Goal: Task Accomplishment & Management: Manage account settings

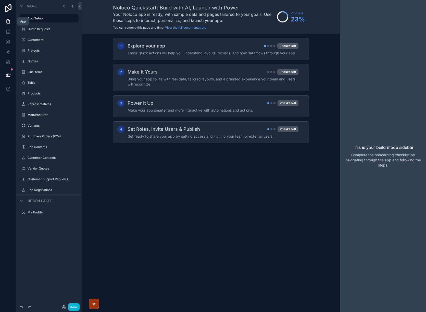
click at [9, 20] on icon at bounding box center [8, 20] width 1 height 1
click at [37, 30] on label "Quote Requests" at bounding box center [48, 29] width 41 height 4
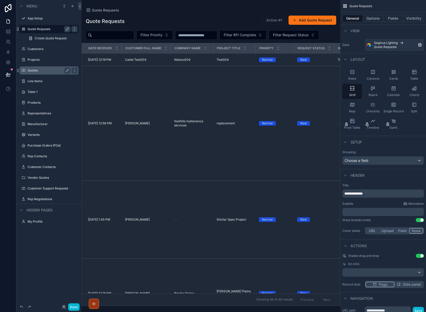
click at [29, 71] on label "Quotes" at bounding box center [48, 70] width 41 height 4
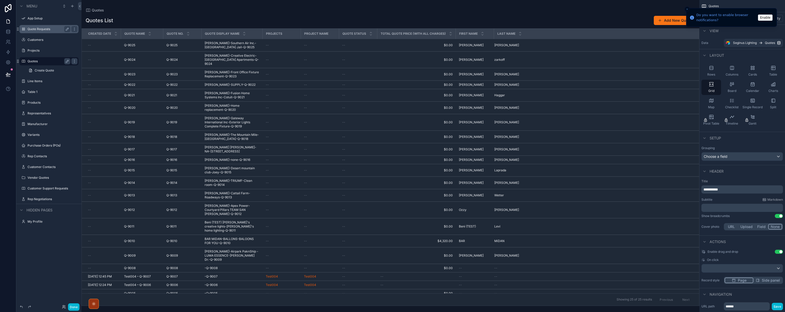
click at [39, 29] on label "Quote Requests" at bounding box center [48, 29] width 41 height 4
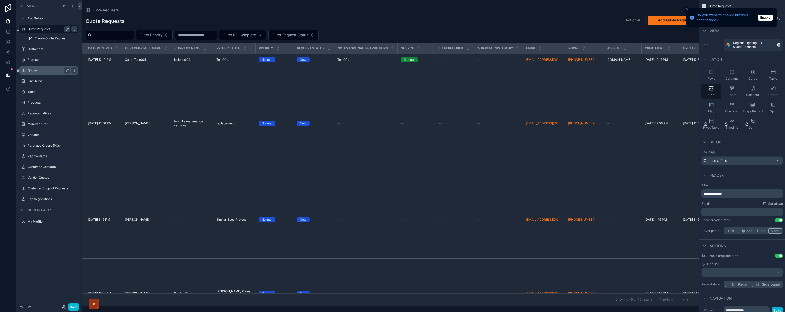
click at [220, 61] on div "scrollable content" at bounding box center [391, 156] width 618 height 312
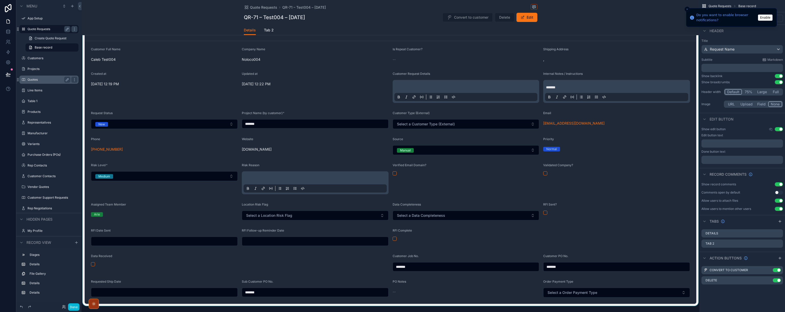
scroll to position [43, 0]
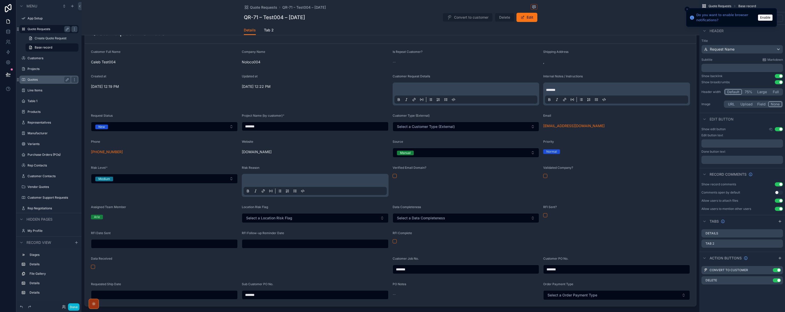
click at [34, 79] on label "Quotes" at bounding box center [48, 79] width 41 height 4
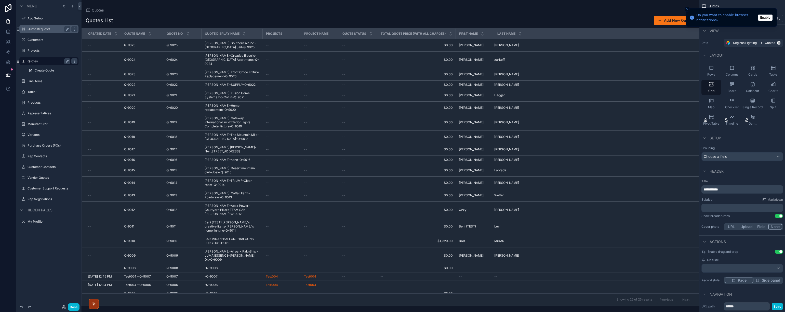
click at [214, 46] on div "scrollable content" at bounding box center [391, 156] width 618 height 312
click at [214, 46] on span "[PERSON_NAME]-Southern Air Inc.-[GEOGRAPHIC_DATA] Jail-Q-9025" at bounding box center [232, 45] width 55 height 8
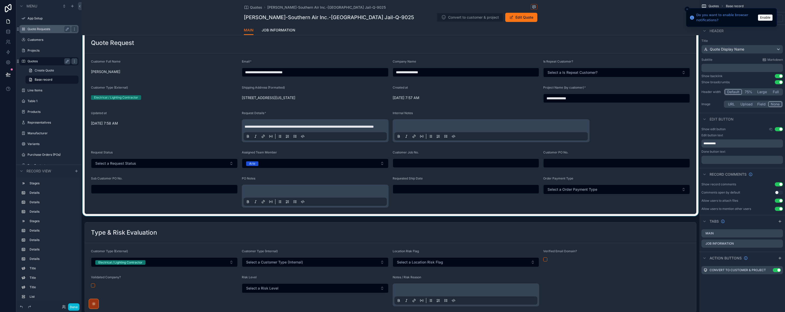
scroll to position [35, 0]
click at [248, 135] on div "scrollable content" at bounding box center [391, 120] width 618 height 185
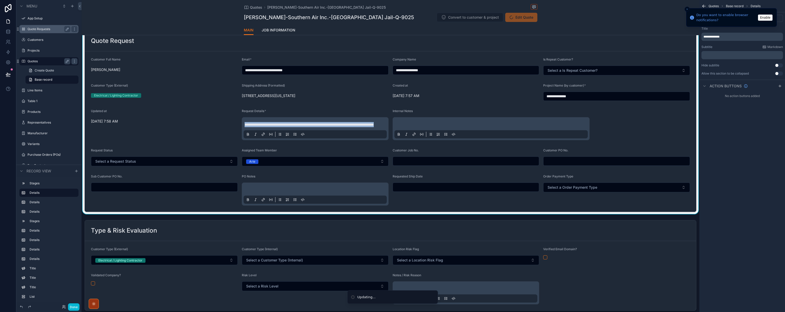
drag, startPoint x: 245, startPoint y: 134, endPoint x: 300, endPoint y: 143, distance: 55.7
click at [300, 138] on div "**********" at bounding box center [315, 128] width 143 height 19
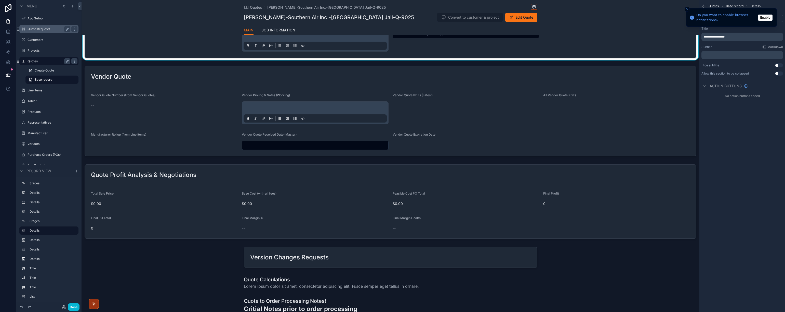
scroll to position [614, 0]
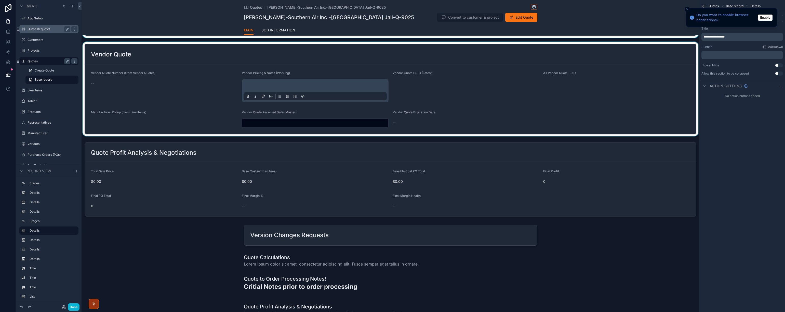
click at [425, 101] on div "scrollable content" at bounding box center [391, 89] width 618 height 94
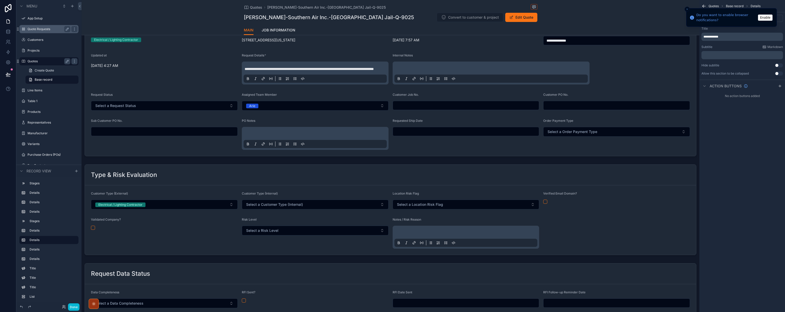
scroll to position [0, 0]
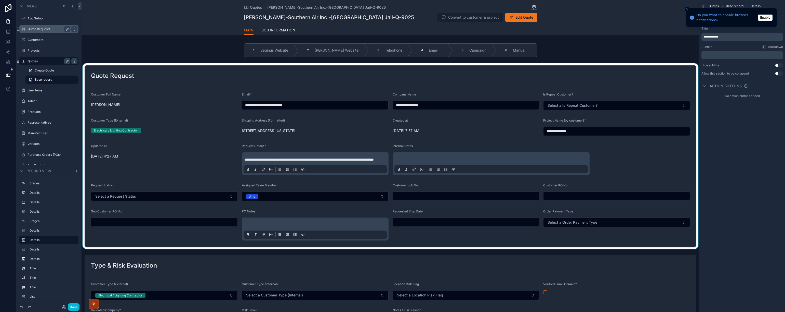
click at [425, 73] on div "scrollable content" at bounding box center [391, 155] width 618 height 185
click at [425, 94] on div "No action buttons added" at bounding box center [743, 96] width 86 height 8
click at [425, 105] on input "**********" at bounding box center [466, 104] width 146 height 7
click at [425, 124] on div "Created at" at bounding box center [466, 121] width 147 height 6
click at [425, 17] on button "Enable" at bounding box center [765, 18] width 15 height 6
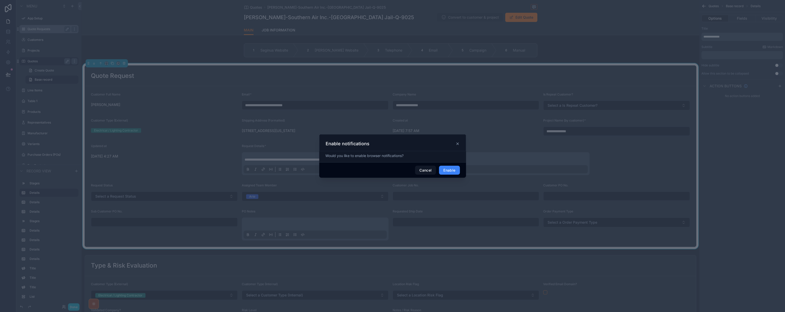
click at [425, 170] on button "Enable" at bounding box center [449, 169] width 21 height 9
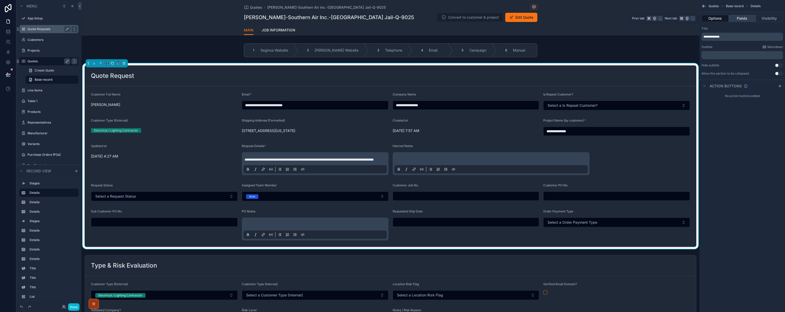
click at [425, 19] on button "Fields" at bounding box center [742, 18] width 27 height 7
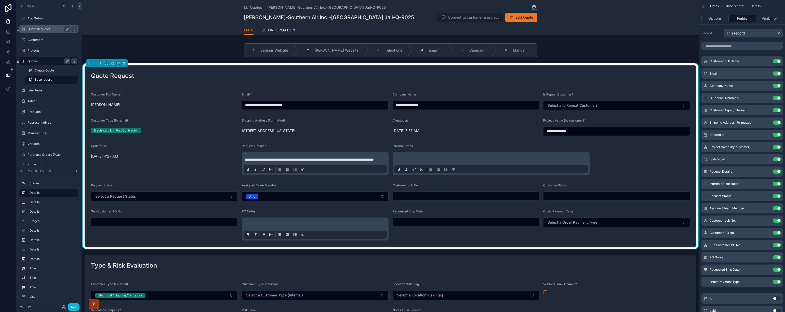
click at [39, 29] on label "Quote Requests" at bounding box center [48, 29] width 41 height 4
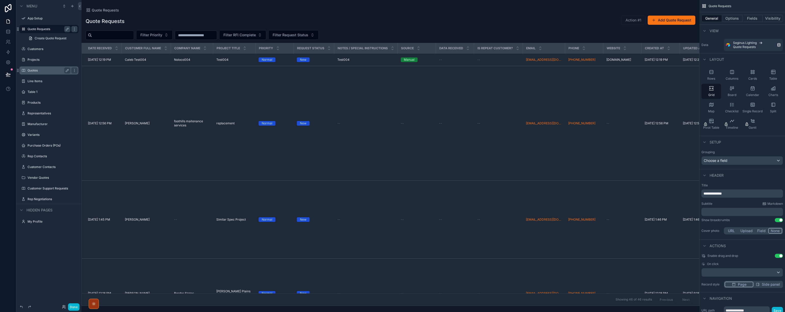
click at [32, 71] on label "Quotes" at bounding box center [48, 70] width 41 height 4
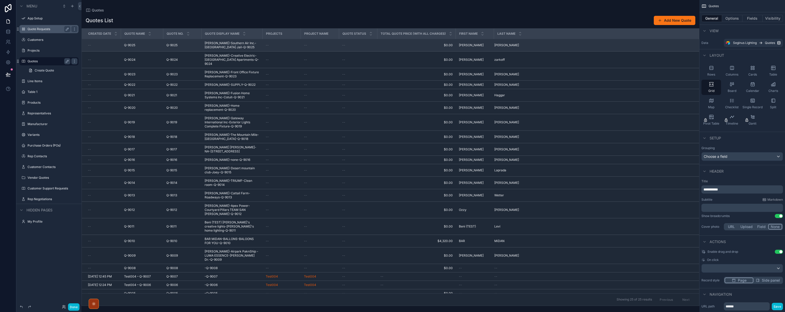
click at [216, 46] on span "[PERSON_NAME]-Southern Air Inc.-[GEOGRAPHIC_DATA] Jail-Q-9025" at bounding box center [232, 45] width 55 height 8
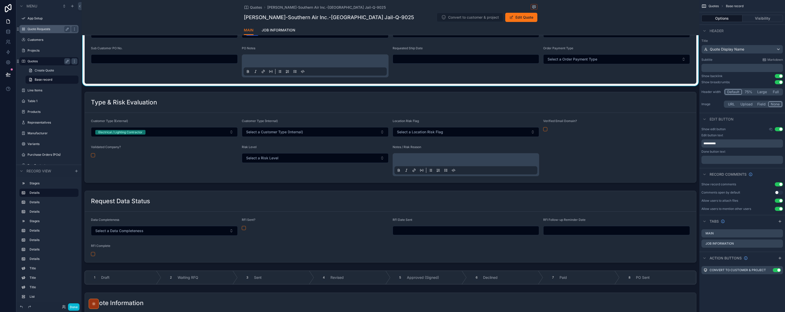
scroll to position [163, 0]
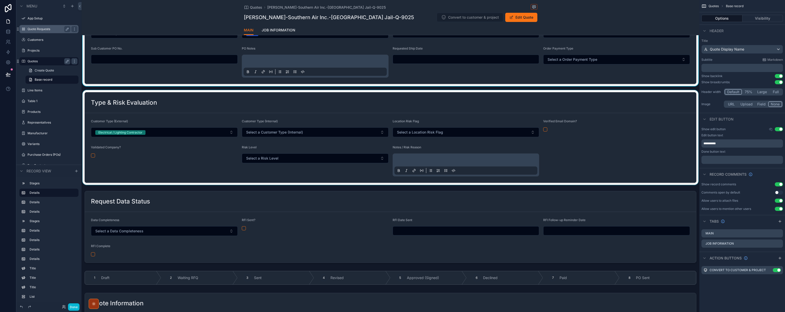
click at [132, 119] on div "scrollable content" at bounding box center [391, 137] width 618 height 95
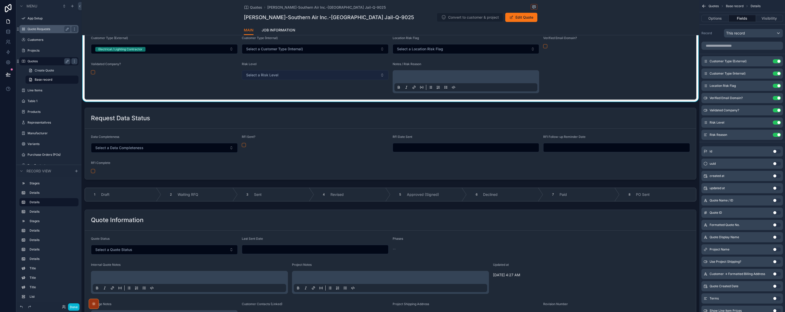
scroll to position [246, 0]
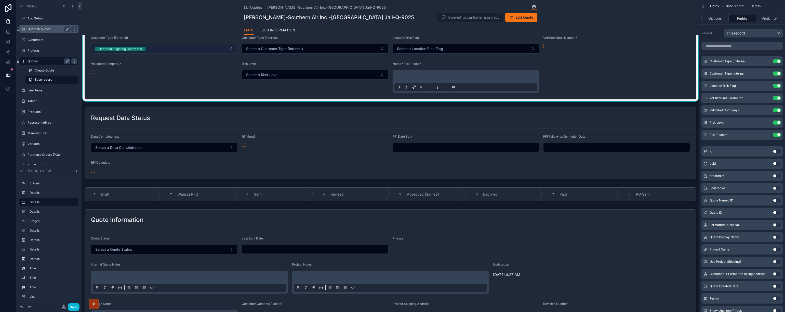
click at [231, 54] on button "Electrical / Lighting Contractor" at bounding box center [164, 49] width 147 height 10
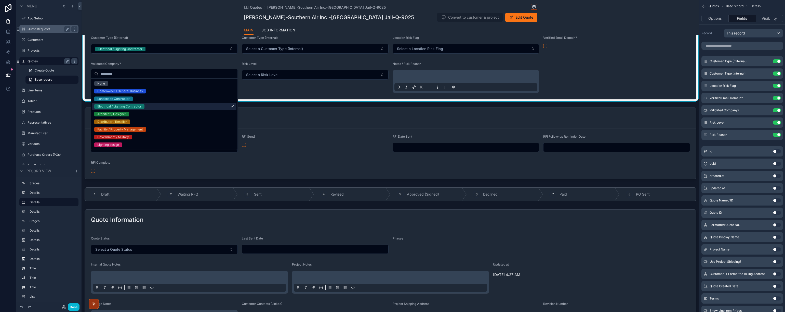
click at [317, 93] on div "Risk Level Select a Risk Level" at bounding box center [315, 77] width 147 height 31
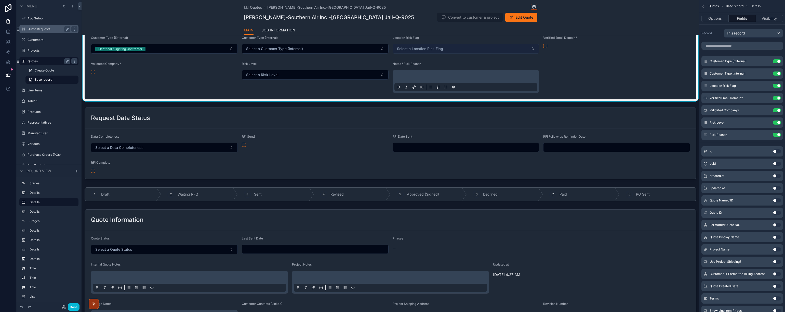
click at [425, 51] on span "Select a Location Risk Flag" at bounding box center [420, 48] width 46 height 5
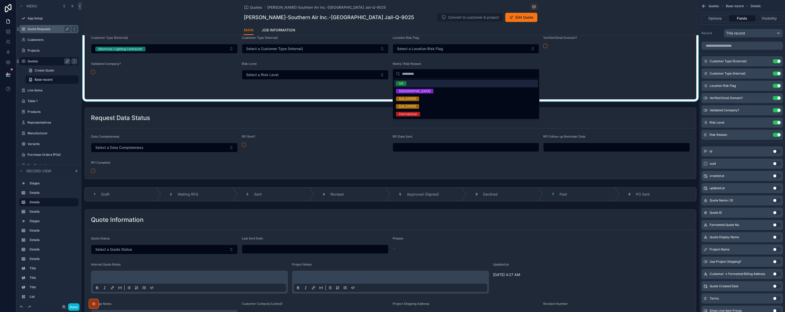
click at [425, 77] on form "Customer Type (External) Electrical / Lighting Contractor Customer Type (Intern…" at bounding box center [391, 64] width 612 height 69
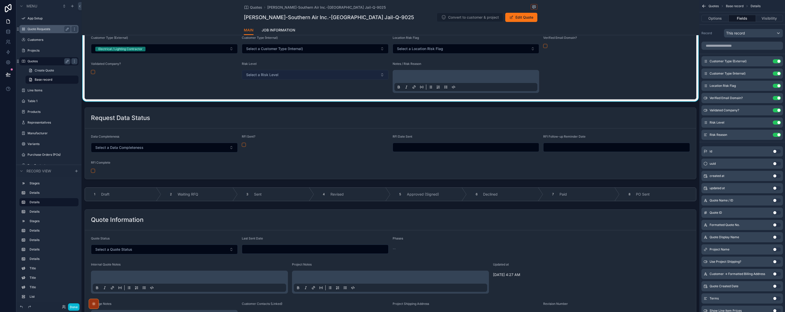
click at [272, 77] on span "Select a Risk Level" at bounding box center [262, 74] width 32 height 5
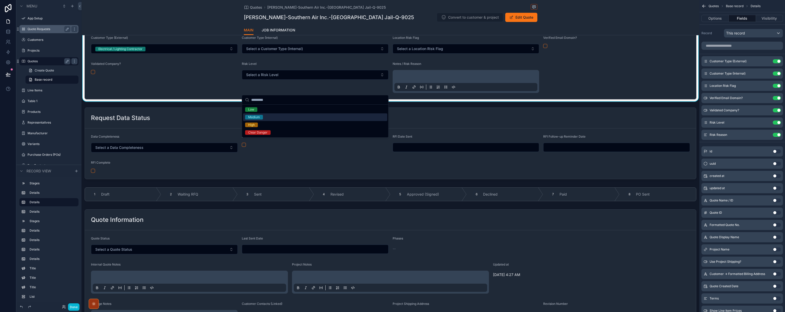
click at [254, 115] on div "Medium" at bounding box center [254, 117] width 12 height 5
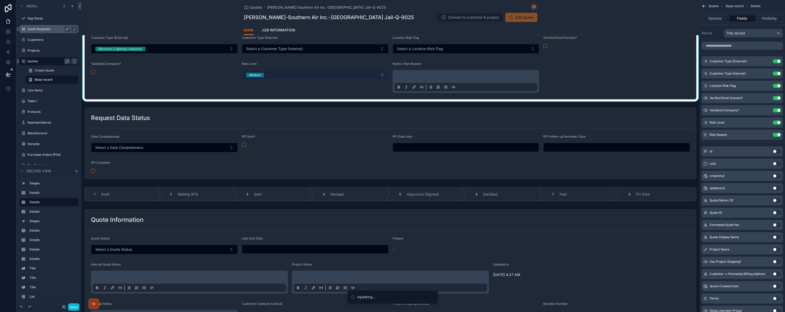
click at [381, 80] on button "Medium" at bounding box center [315, 75] width 147 height 10
click at [384, 80] on button "Medium" at bounding box center [315, 75] width 147 height 10
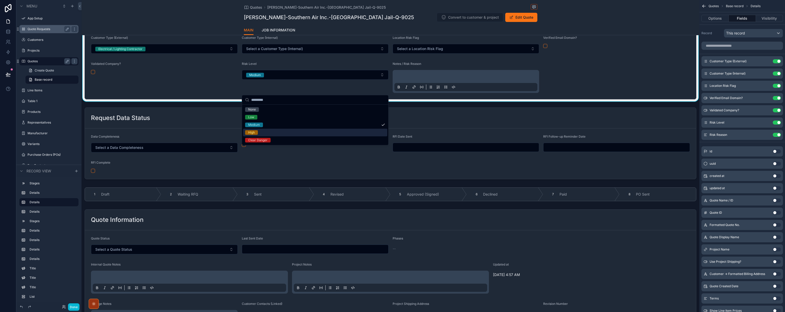
click at [252, 131] on div "High" at bounding box center [251, 132] width 7 height 5
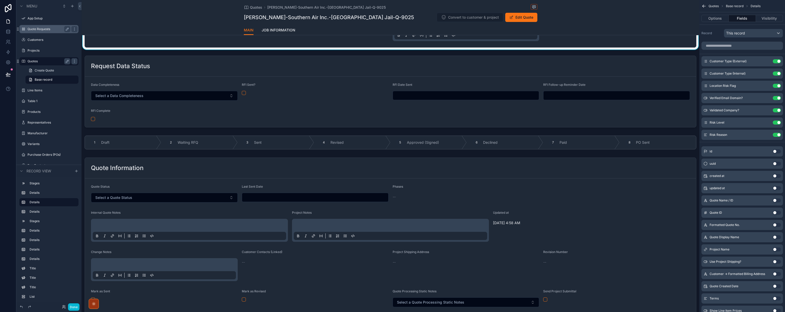
scroll to position [303, 0]
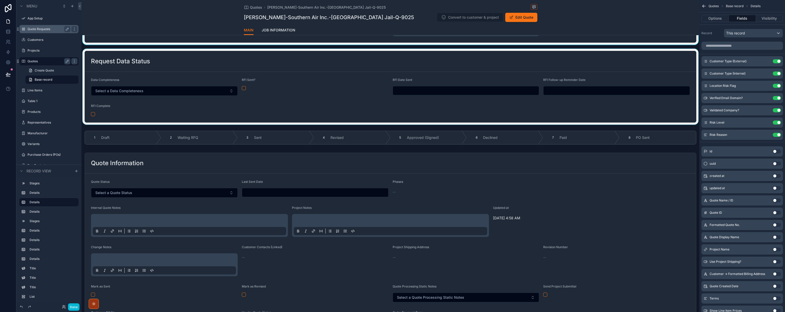
click at [167, 78] on div "scrollable content" at bounding box center [391, 87] width 618 height 76
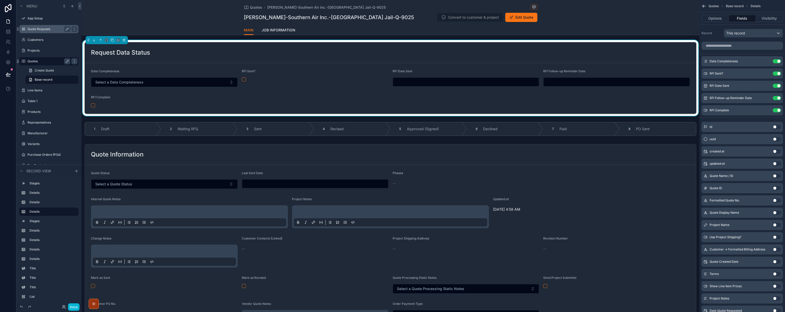
scroll to position [314, 0]
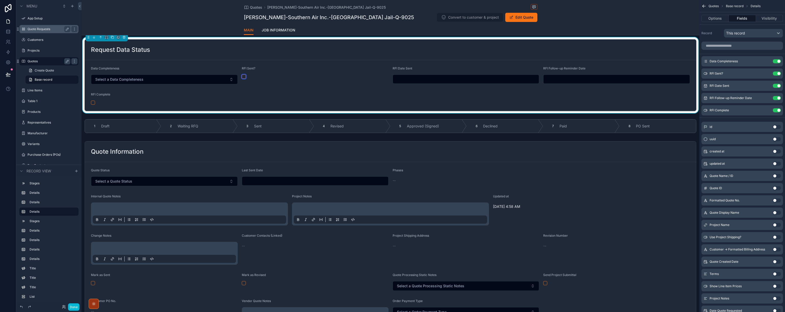
click at [245, 79] on button "scrollable content" at bounding box center [244, 76] width 4 height 4
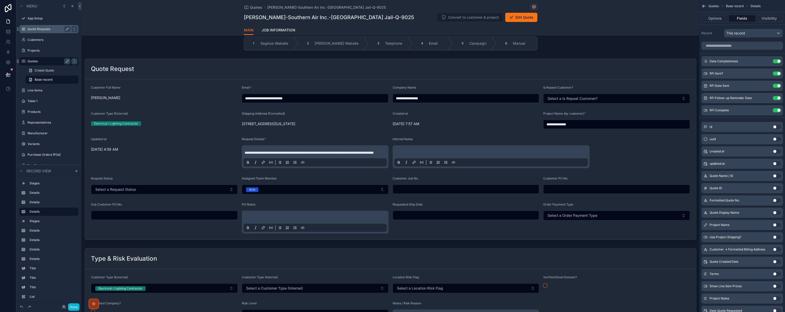
scroll to position [0, 0]
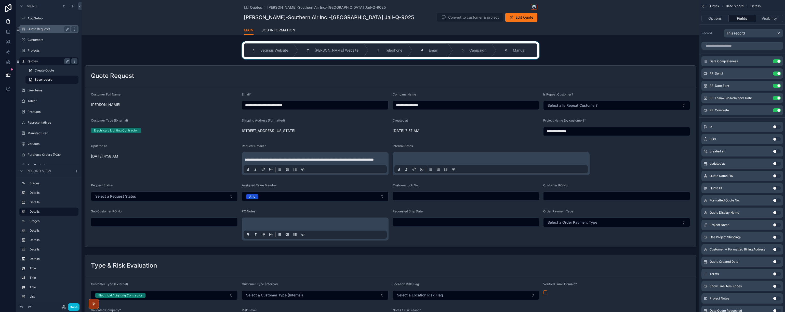
click at [182, 43] on div "scrollable content" at bounding box center [391, 50] width 618 height 18
